Goal: Information Seeking & Learning: Learn about a topic

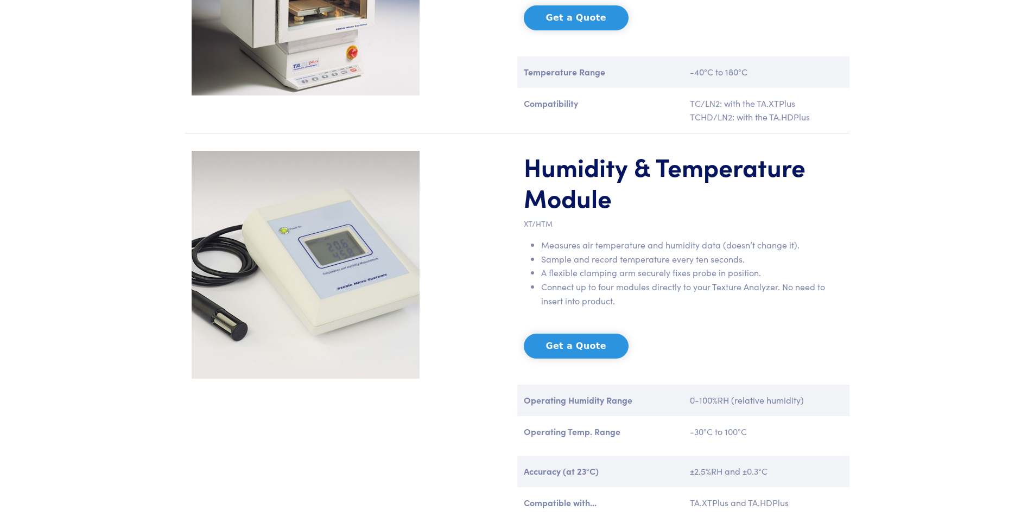
scroll to position [923, 0]
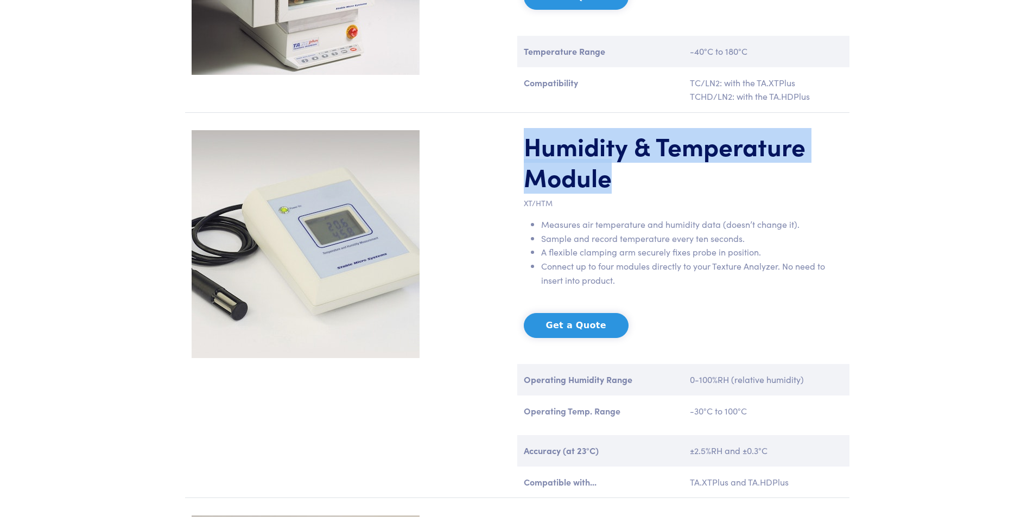
drag, startPoint x: 532, startPoint y: 152, endPoint x: 646, endPoint y: 192, distance: 120.7
click at [646, 192] on h1 "Humidity & Temperature Module" at bounding box center [683, 161] width 319 height 62
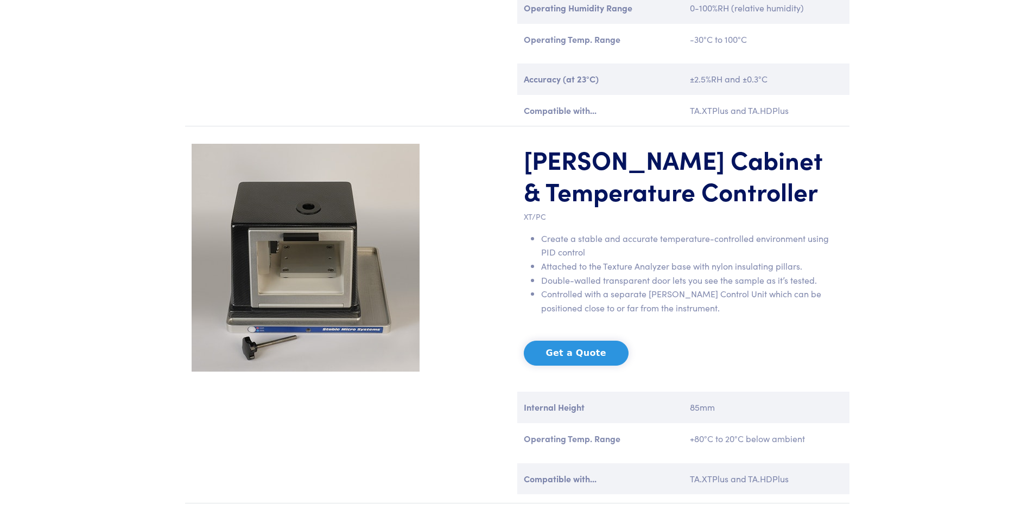
scroll to position [1249, 0]
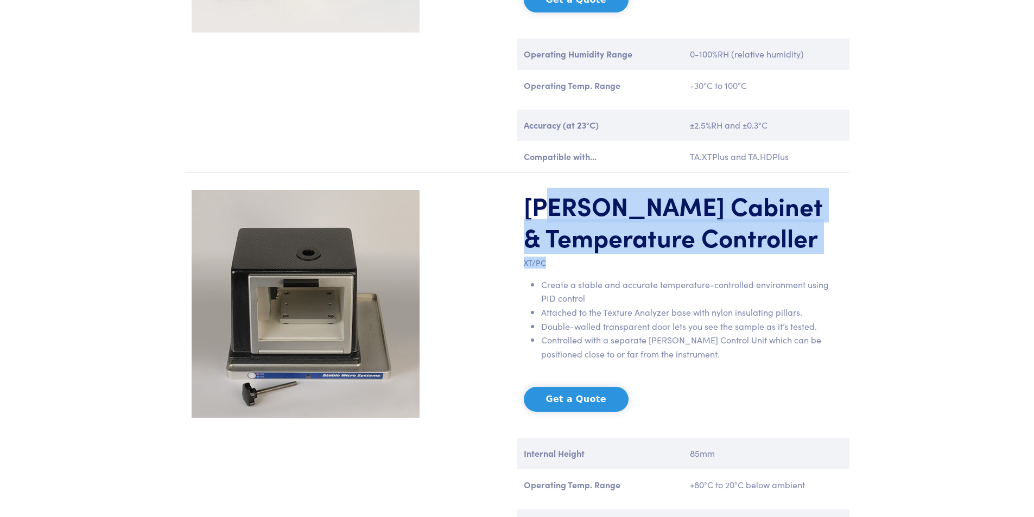
drag, startPoint x: 554, startPoint y: 208, endPoint x: 705, endPoint y: 256, distance: 159.0
click at [705, 256] on div "[PERSON_NAME] Cabinet & Temperature Controller XT/PC Create a stable and accura…" at bounding box center [683, 369] width 332 height 359
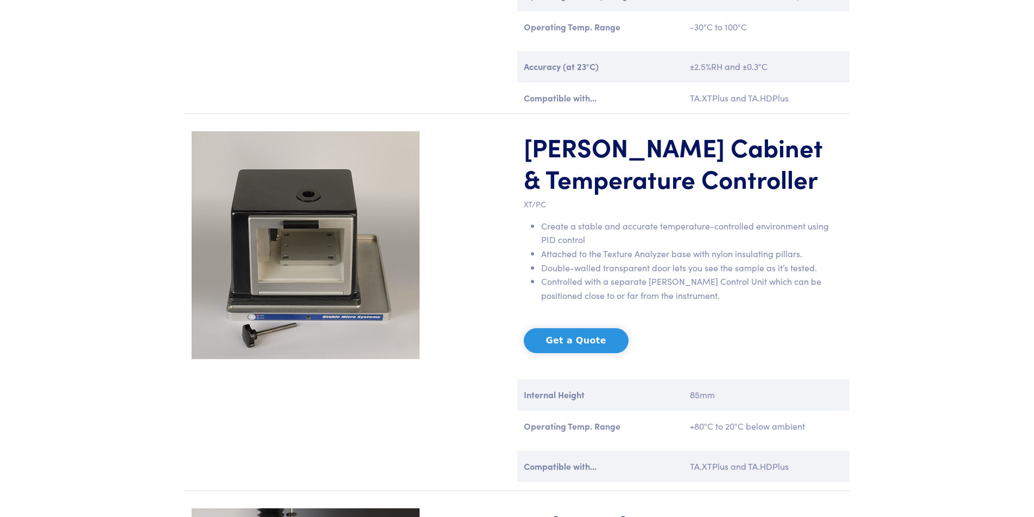
scroll to position [1412, 0]
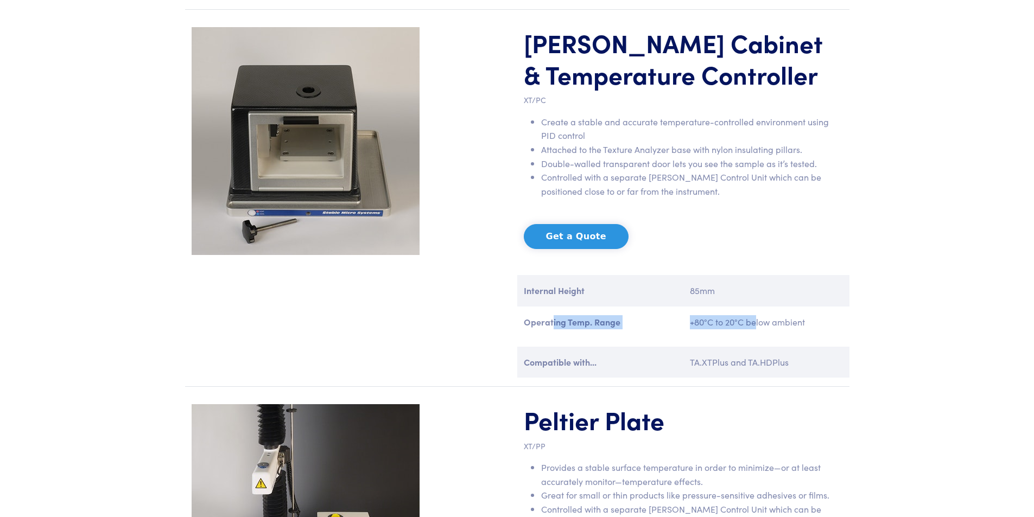
drag, startPoint x: 552, startPoint y: 321, endPoint x: 848, endPoint y: 323, distance: 296.5
click at [848, 323] on div "Operating Temp. Range +80°C to 20°C below ambient" at bounding box center [683, 326] width 332 height 23
click at [848, 323] on div "+80°C to 20°C below ambient" at bounding box center [767, 326] width 166 height 23
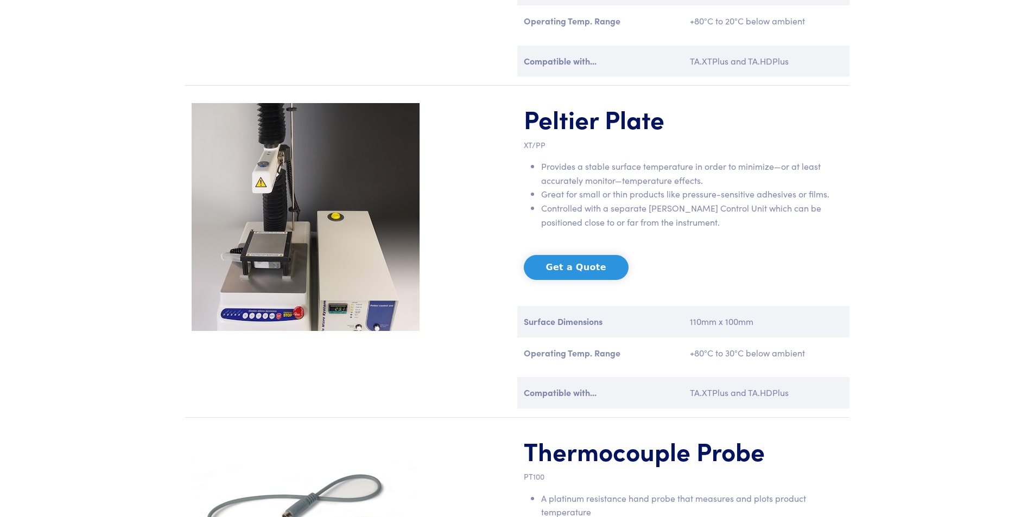
scroll to position [1738, 0]
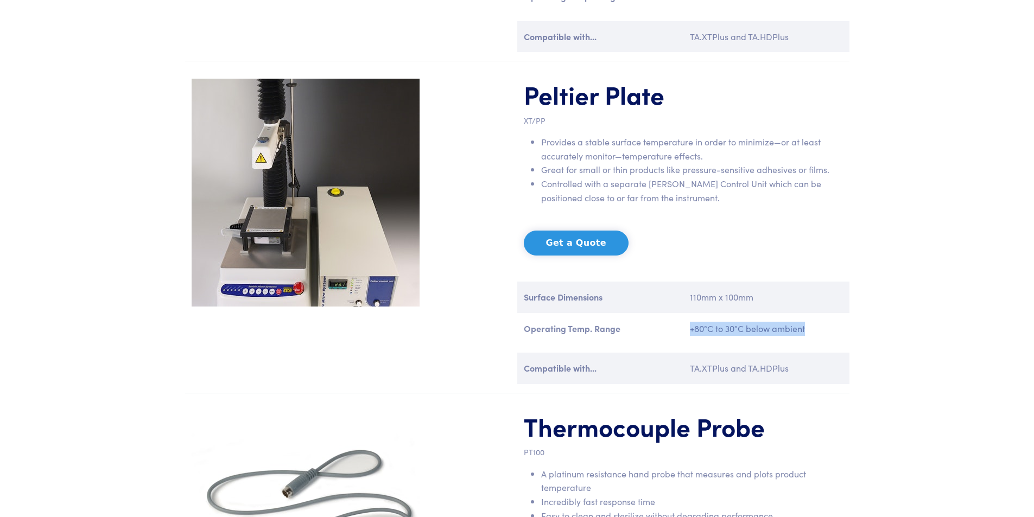
drag, startPoint x: 691, startPoint y: 330, endPoint x: 813, endPoint y: 330, distance: 122.7
click at [813, 330] on p "+80°C to 30°C below ambient" at bounding box center [766, 329] width 153 height 14
drag, startPoint x: 526, startPoint y: 329, endPoint x: 653, endPoint y: 329, distance: 127.6
click at [653, 329] on p "Operating Temp. Range" at bounding box center [600, 329] width 153 height 14
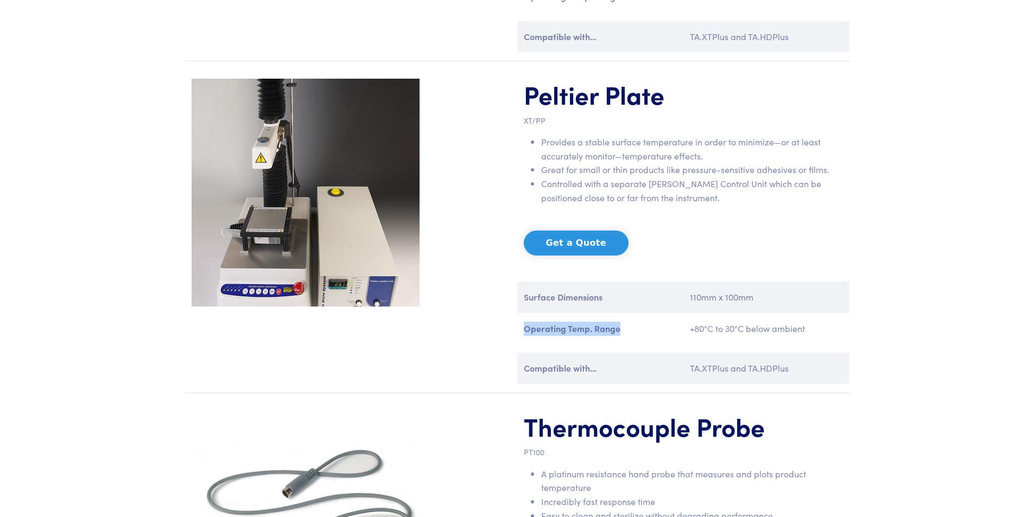
click at [653, 329] on p "Operating Temp. Range" at bounding box center [600, 329] width 153 height 14
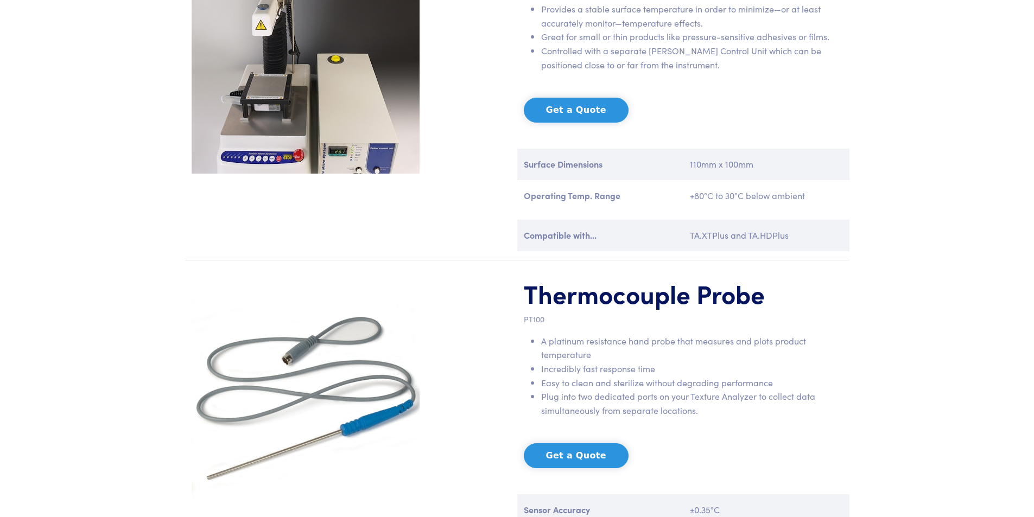
scroll to position [1900, 0]
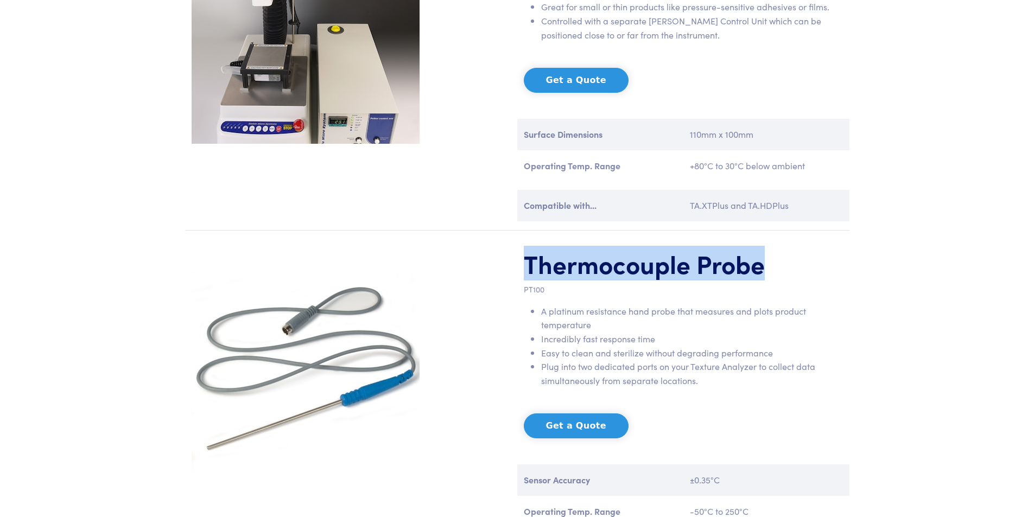
drag, startPoint x: 521, startPoint y: 263, endPoint x: 775, endPoint y: 267, distance: 254.7
click at [775, 267] on div "Thermocouple Probe PT100 A platinum resistance hand probe that measures and plo…" at bounding box center [683, 427] width 332 height 359
click at [775, 267] on h1 "Thermocouple Probe" at bounding box center [683, 263] width 319 height 31
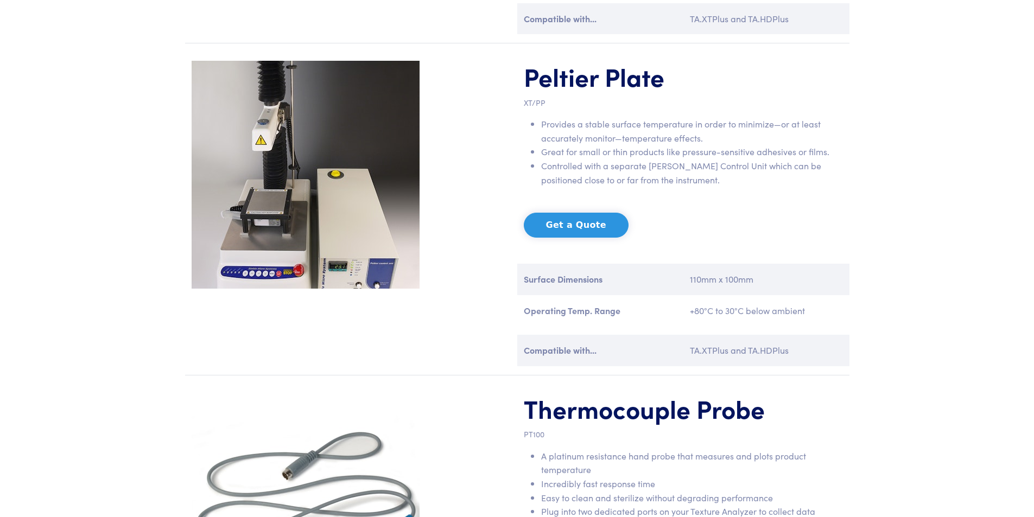
scroll to position [1738, 0]
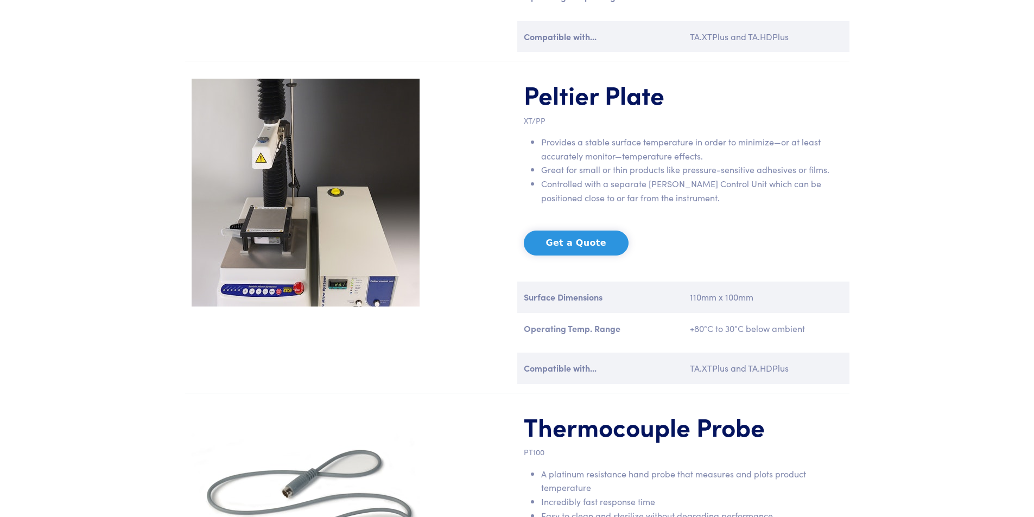
click at [265, 222] on img at bounding box center [306, 193] width 228 height 228
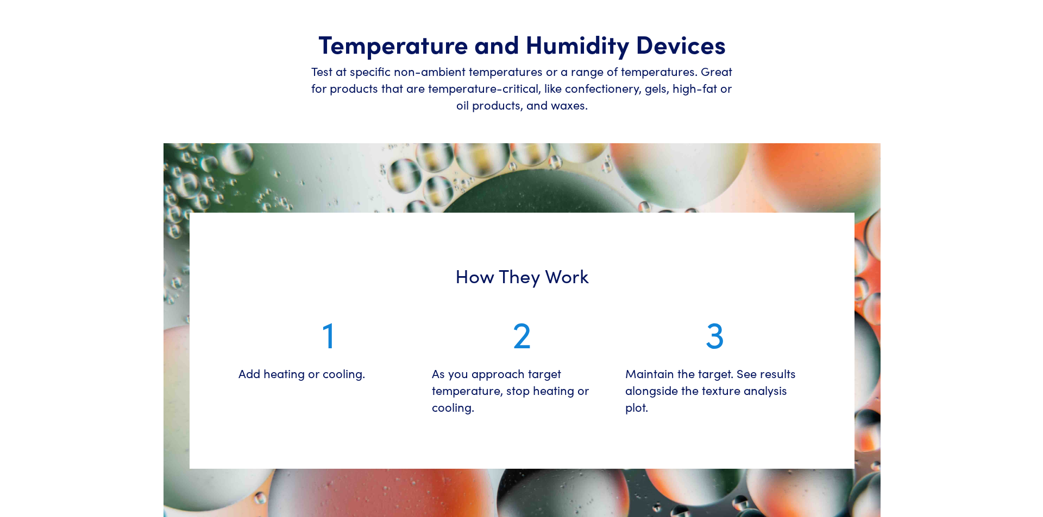
scroll to position [0, 0]
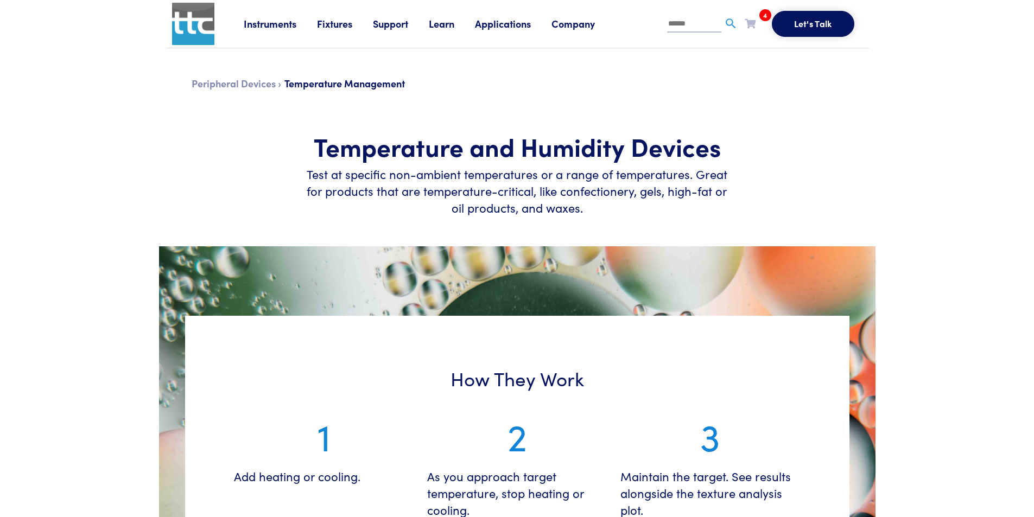
click at [683, 30] on input "text" at bounding box center [694, 24] width 54 height 16
paste input "**********"
type input "**********"
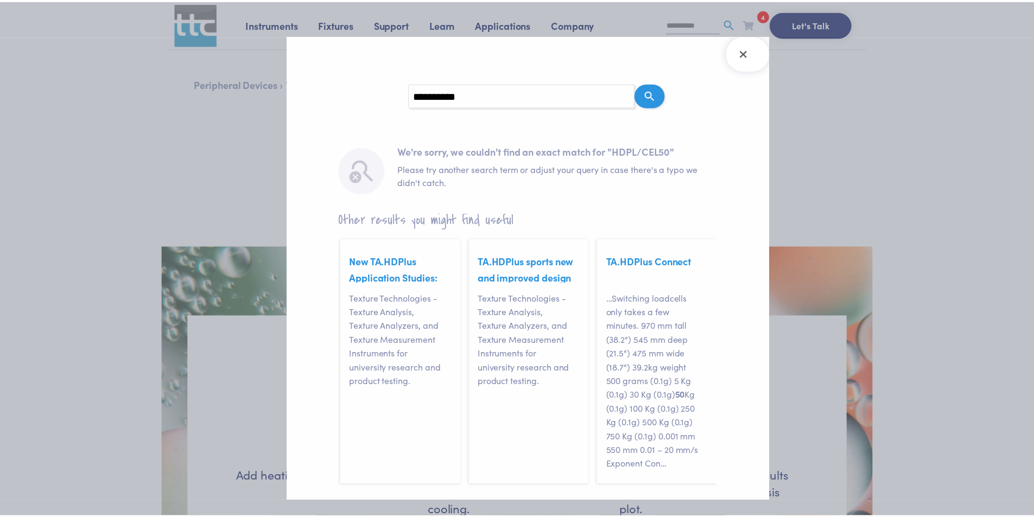
scroll to position [60, 0]
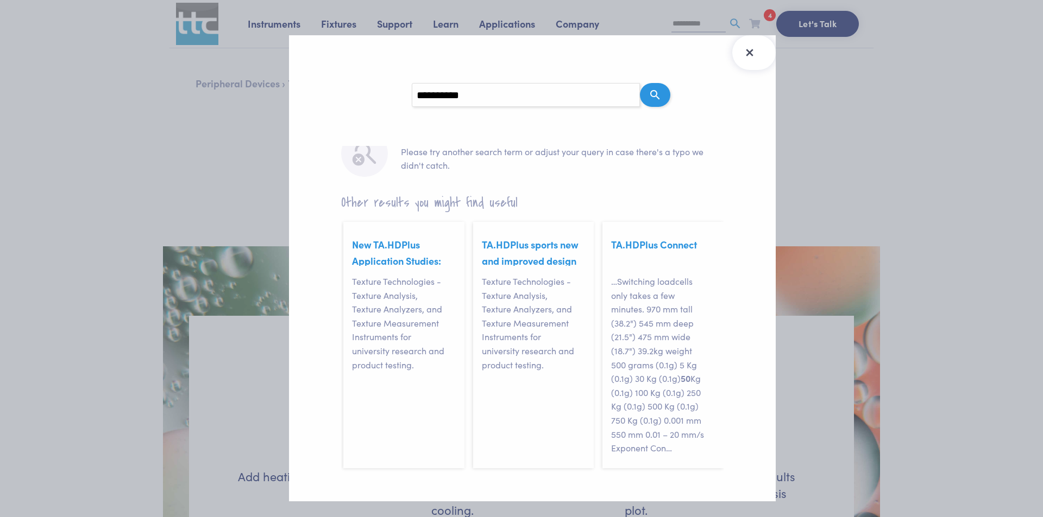
click at [754, 56] on icon "Close Search Results" at bounding box center [749, 52] width 17 height 17
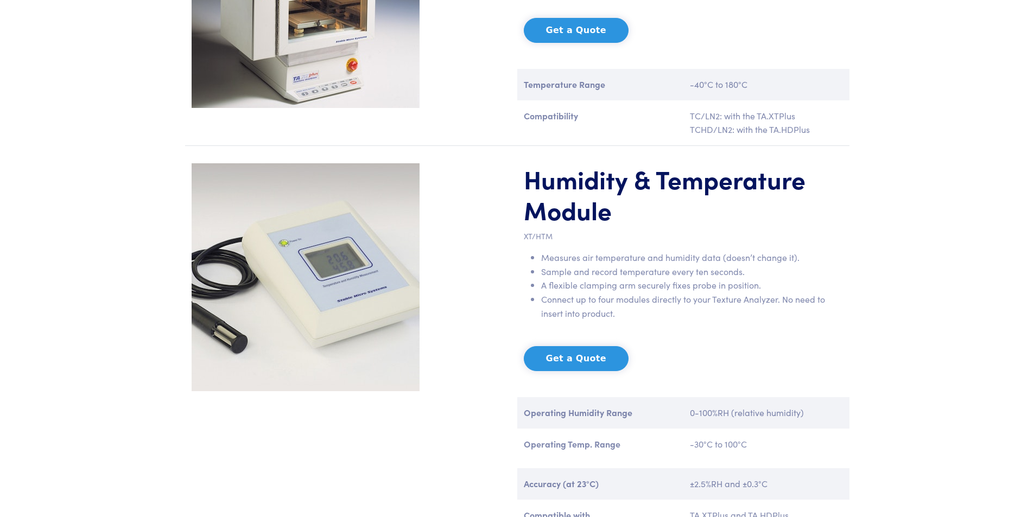
scroll to position [869, 0]
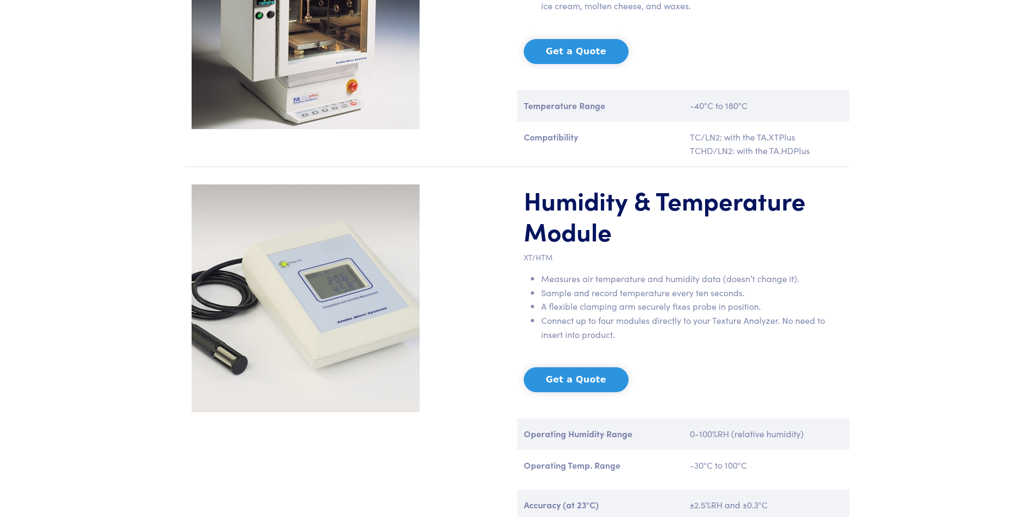
click at [363, 323] on img at bounding box center [306, 299] width 228 height 228
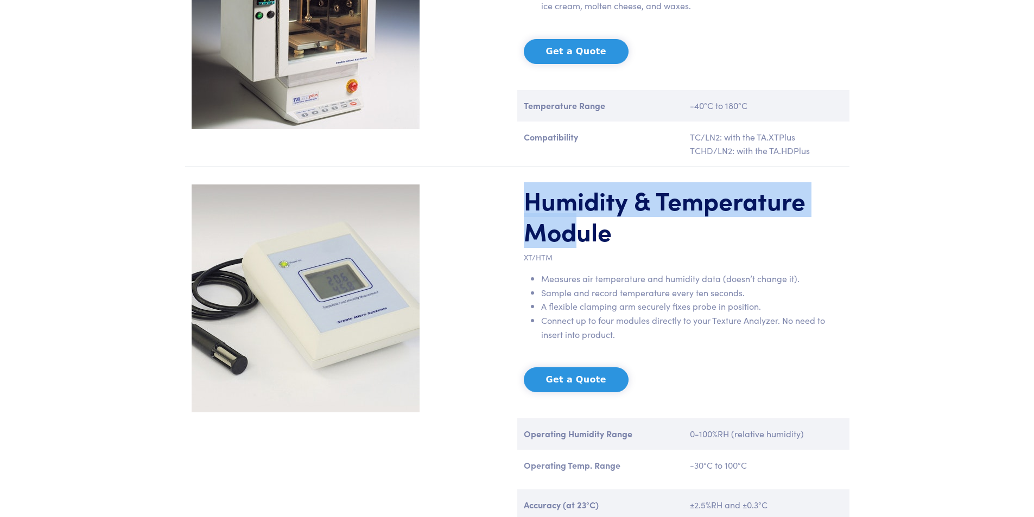
drag, startPoint x: 520, startPoint y: 191, endPoint x: 573, endPoint y: 237, distance: 70.4
click at [573, 237] on div "Humidity & Temperature Module XT/HTM Measures air temperature and humidity data…" at bounding box center [683, 369] width 332 height 368
click at [573, 237] on h1 "Humidity & Temperature Module" at bounding box center [683, 216] width 319 height 62
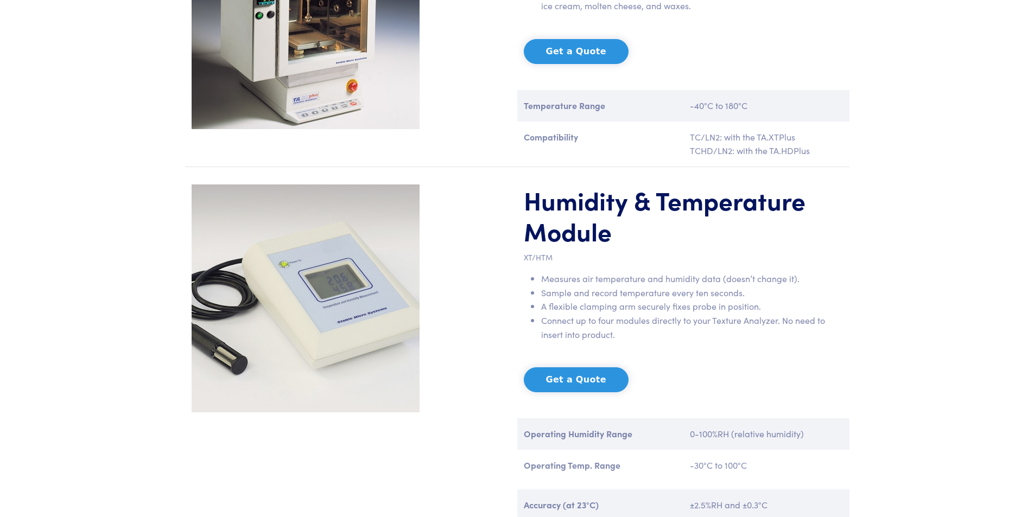
drag, startPoint x: 536, startPoint y: 275, endPoint x: 811, endPoint y: 275, distance: 274.8
click at [811, 275] on ul "Measures air temperature and humidity data (doesn’t change it). Sample and reco…" at bounding box center [683, 307] width 319 height 70
click at [811, 275] on li "Measures air temperature and humidity data (doesn’t change it)." at bounding box center [692, 279] width 302 height 14
drag, startPoint x: 545, startPoint y: 293, endPoint x: 742, endPoint y: 293, distance: 197.1
click at [742, 293] on li "Sample and record temperature every ten seconds." at bounding box center [692, 293] width 302 height 14
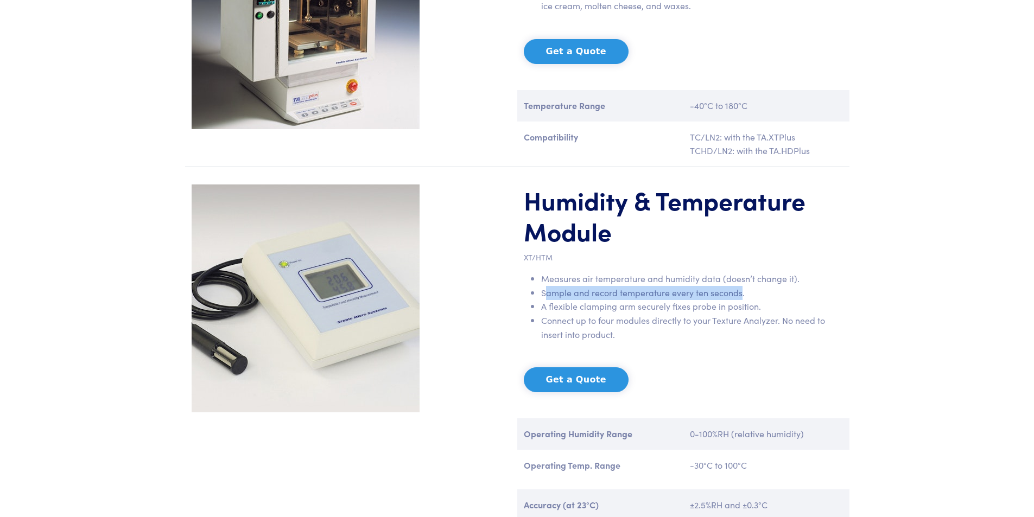
click at [742, 293] on li "Sample and record temperature every ten seconds." at bounding box center [692, 293] width 302 height 14
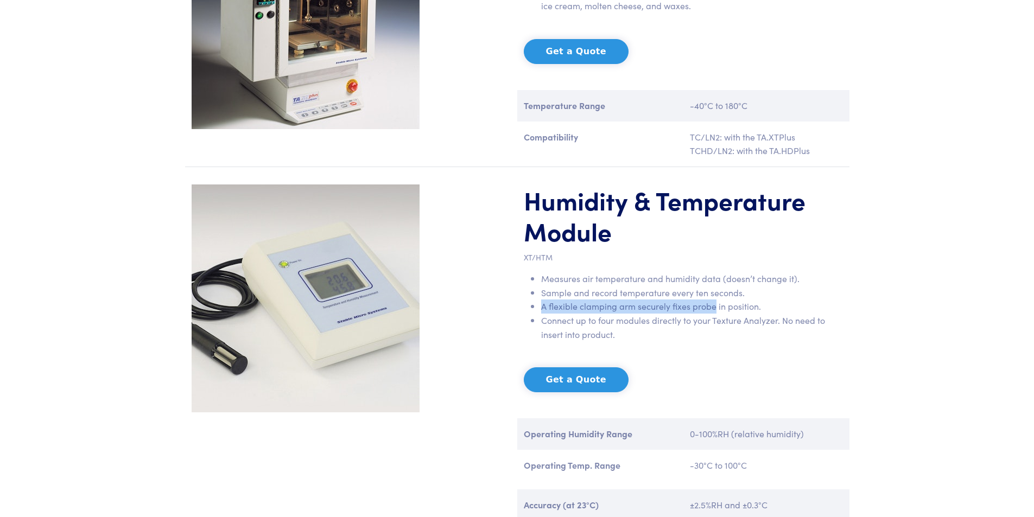
drag, startPoint x: 534, startPoint y: 308, endPoint x: 732, endPoint y: 308, distance: 197.6
click at [732, 308] on li "A flexible clamping arm securely fixes probe in position." at bounding box center [692, 307] width 302 height 14
drag, startPoint x: 532, startPoint y: 322, endPoint x: 661, endPoint y: 327, distance: 129.3
click at [661, 327] on li "Connect up to four modules directly to your Texture Analyzer. No need to insert…" at bounding box center [692, 328] width 302 height 28
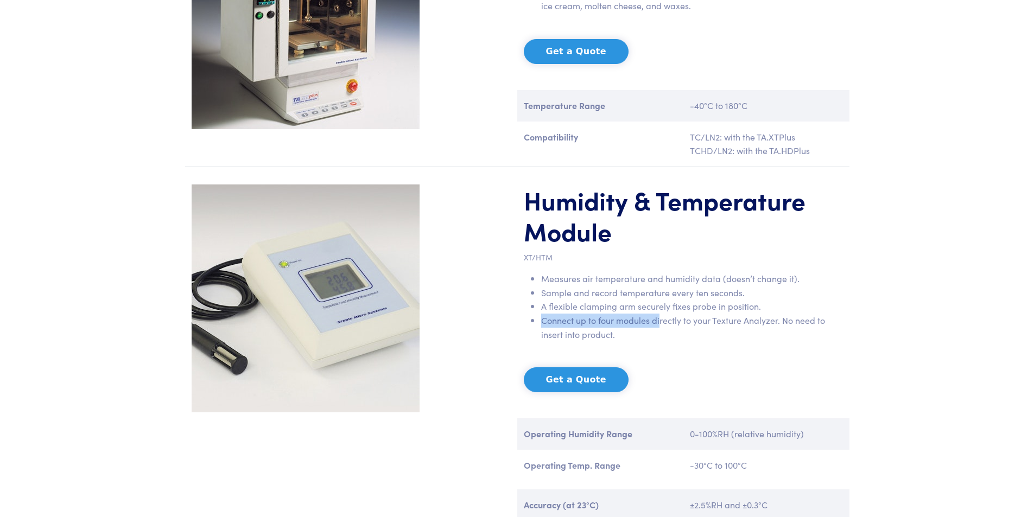
click at [661, 327] on li "Connect up to four modules directly to your Texture Analyzer. No need to insert…" at bounding box center [692, 328] width 302 height 28
drag, startPoint x: 627, startPoint y: 341, endPoint x: 547, endPoint y: 317, distance: 83.8
click at [547, 317] on li "Connect up to four modules directly to your Texture Analyzer. No need to insert…" at bounding box center [692, 328] width 302 height 28
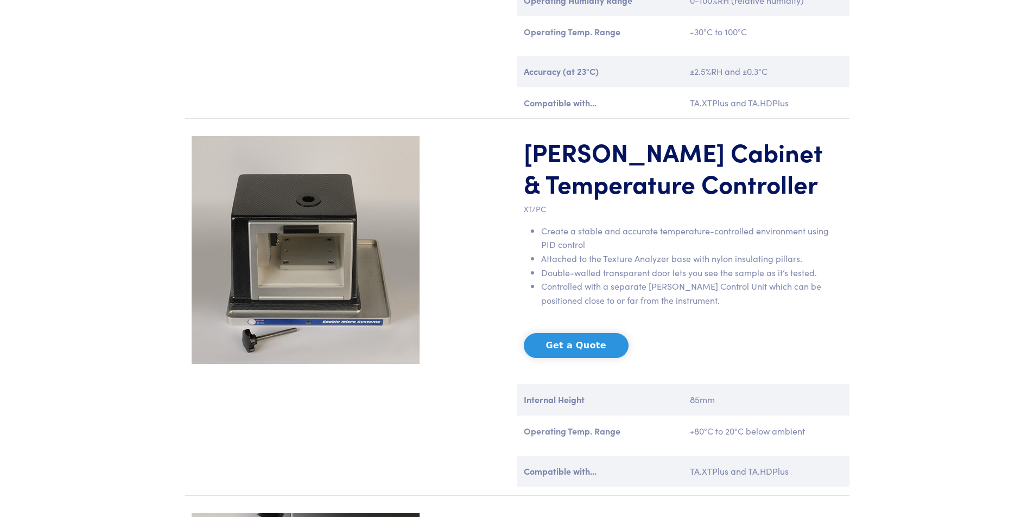
scroll to position [1303, 0]
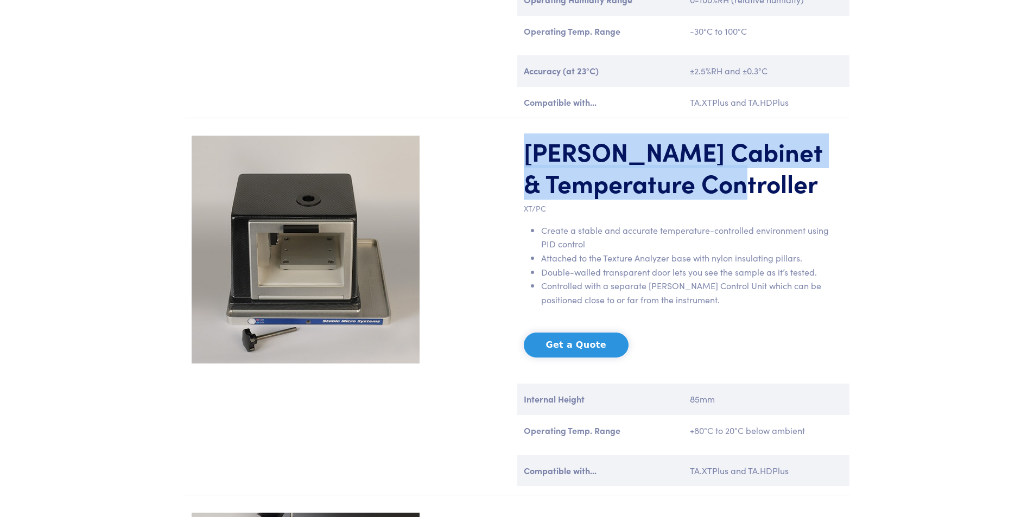
drag, startPoint x: 516, startPoint y: 146, endPoint x: 790, endPoint y: 187, distance: 276.3
click at [790, 187] on div "[PERSON_NAME] Cabinet & Temperature Controller XT/PC Create a stable and accura…" at bounding box center [517, 316] width 665 height 360
click at [790, 187] on h1 "[PERSON_NAME] Cabinet & Temperature Controller" at bounding box center [683, 167] width 319 height 62
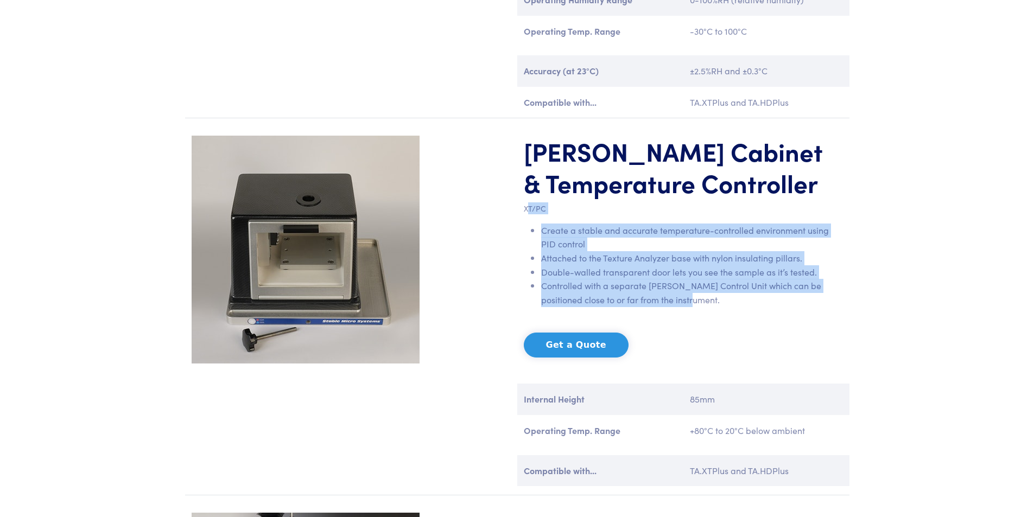
drag, startPoint x: 529, startPoint y: 209, endPoint x: 691, endPoint y: 299, distance: 185.0
click at [691, 299] on div "[PERSON_NAME] Cabinet & Temperature Controller XT/PC Create a stable and accura…" at bounding box center [683, 315] width 332 height 359
click at [691, 299] on li "Controlled with a separate [PERSON_NAME] Control Unit which can be positioned c…" at bounding box center [692, 293] width 302 height 28
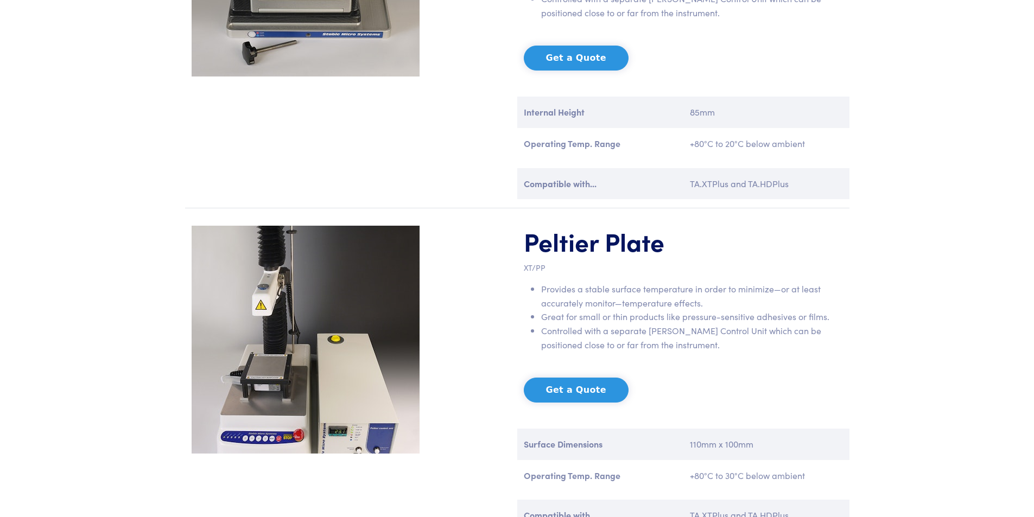
scroll to position [1629, 0]
